Goal: Navigation & Orientation: Find specific page/section

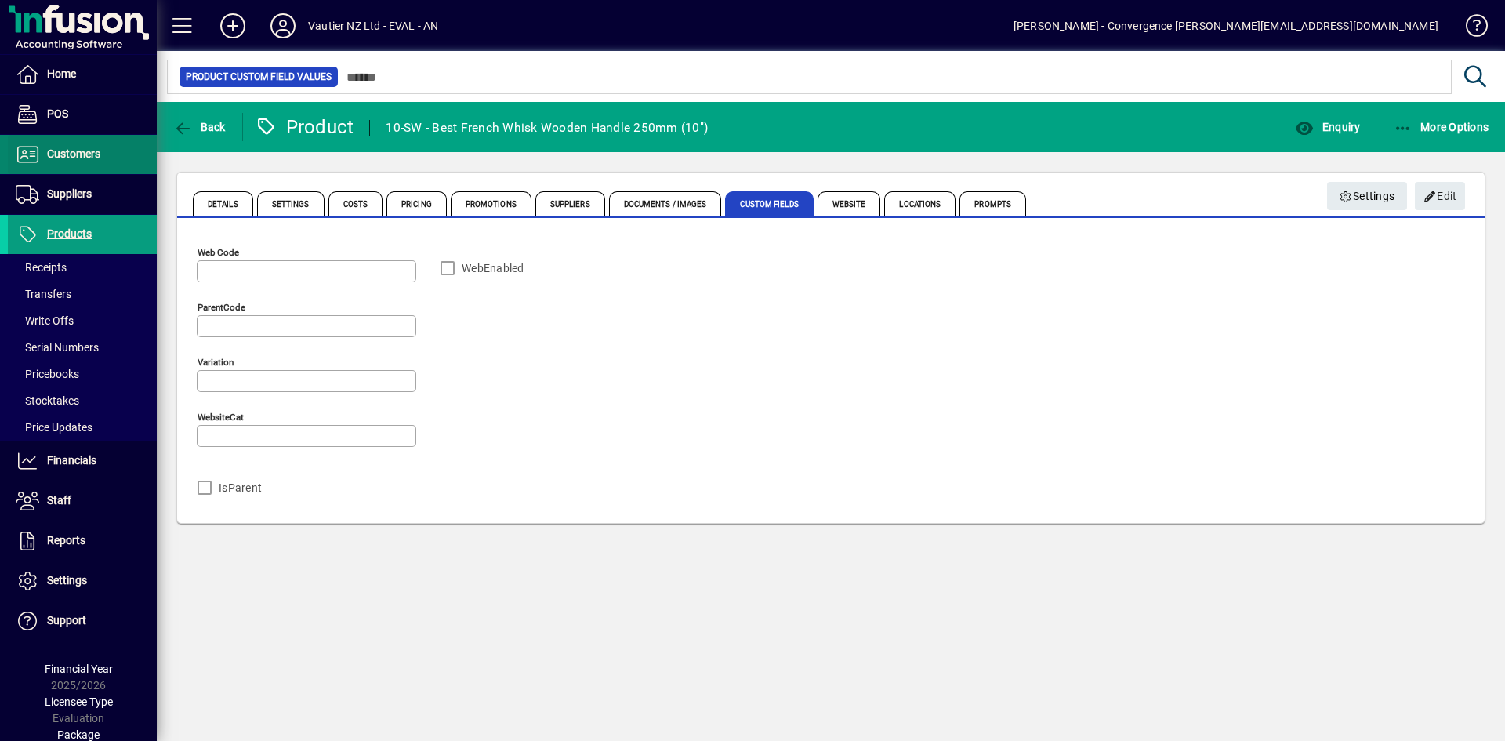
click at [64, 153] on span "Customers" at bounding box center [73, 153] width 53 height 13
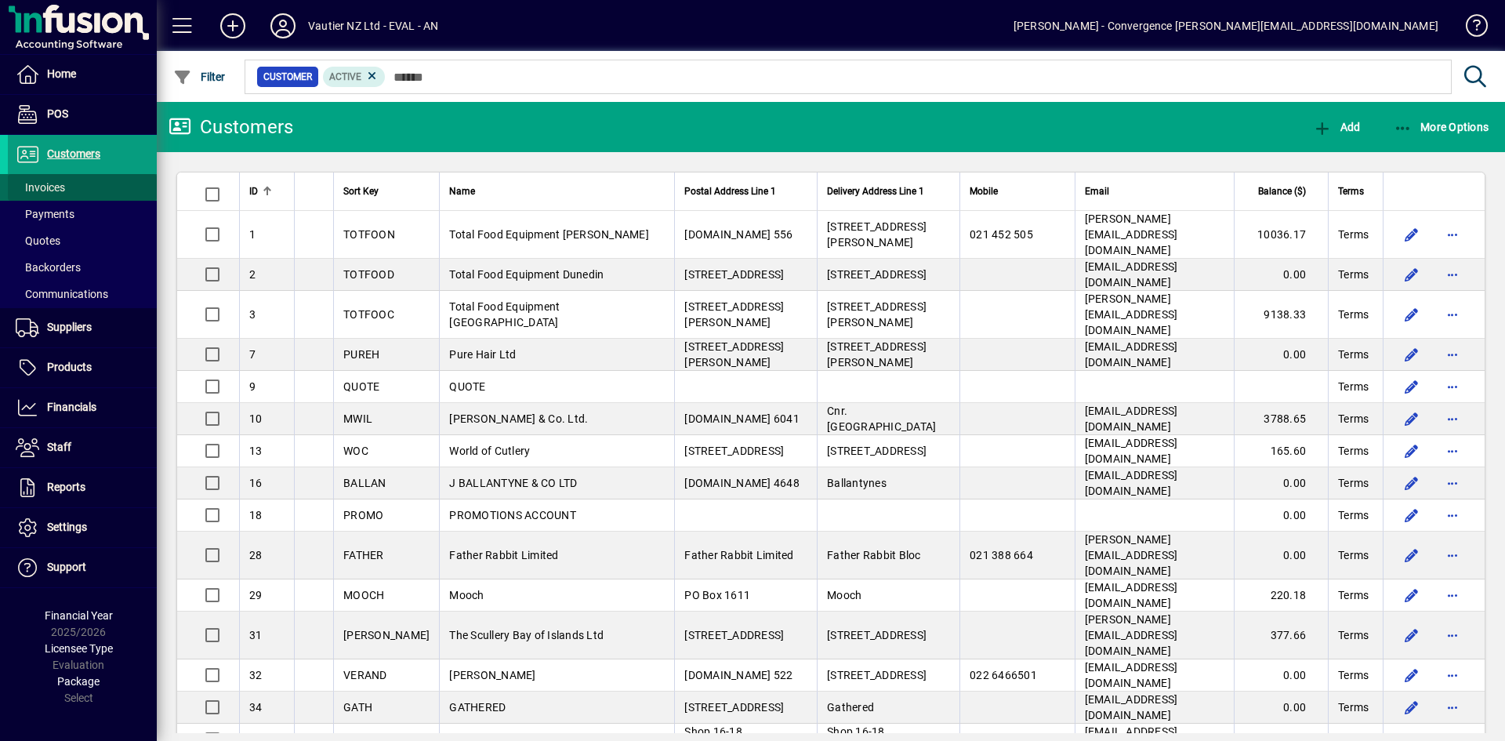
click at [67, 182] on span at bounding box center [82, 188] width 149 height 38
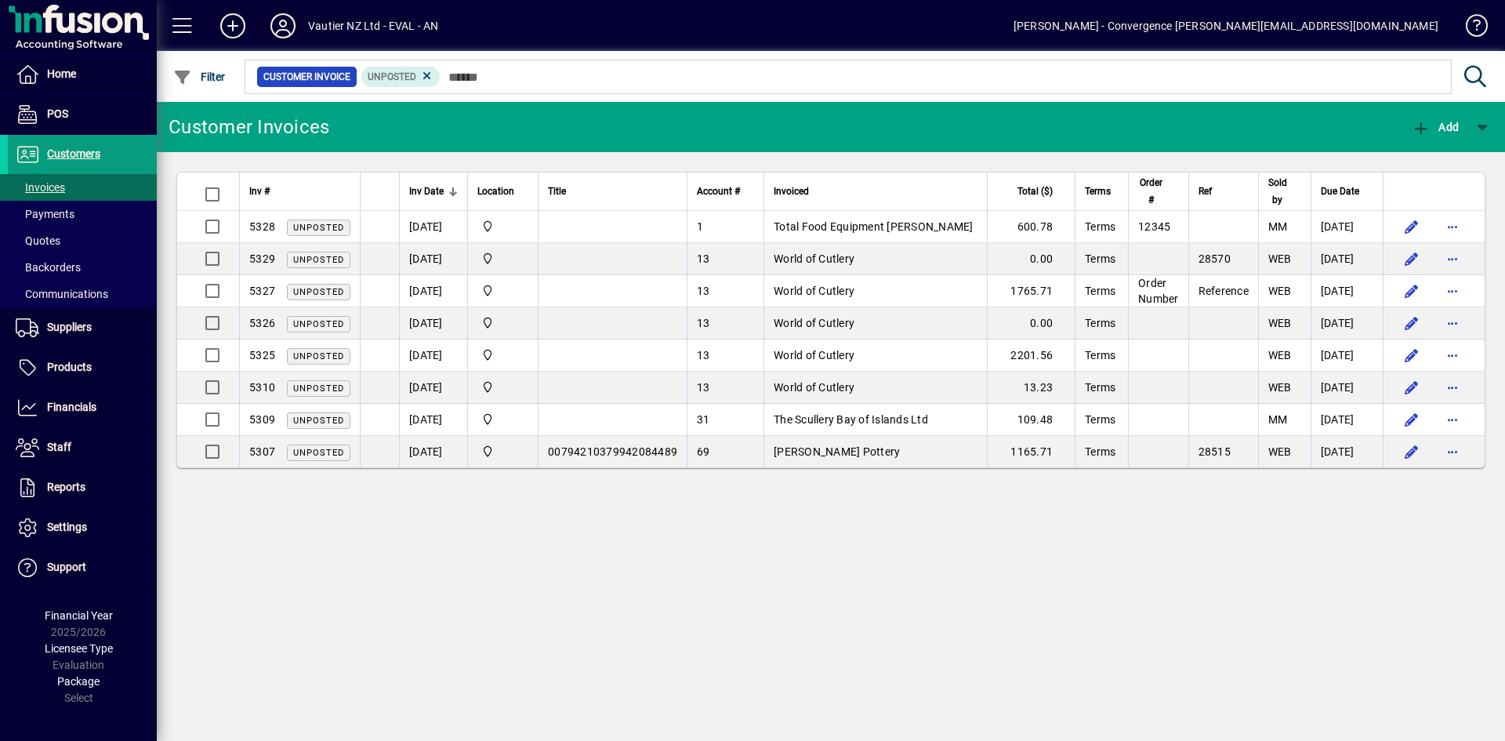
click at [277, 28] on icon at bounding box center [282, 25] width 31 height 25
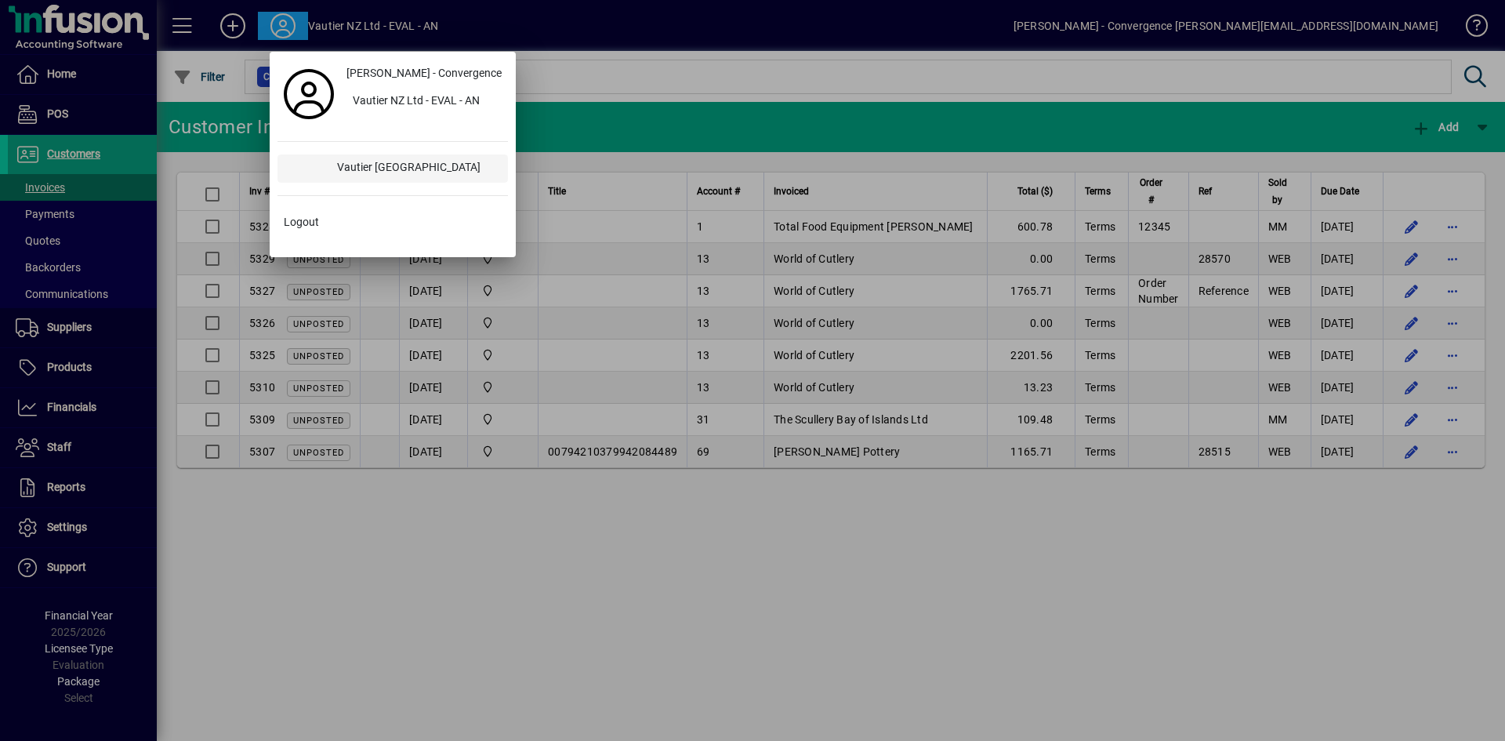
click at [368, 174] on div "Vautier [GEOGRAPHIC_DATA]" at bounding box center [416, 168] width 183 height 28
